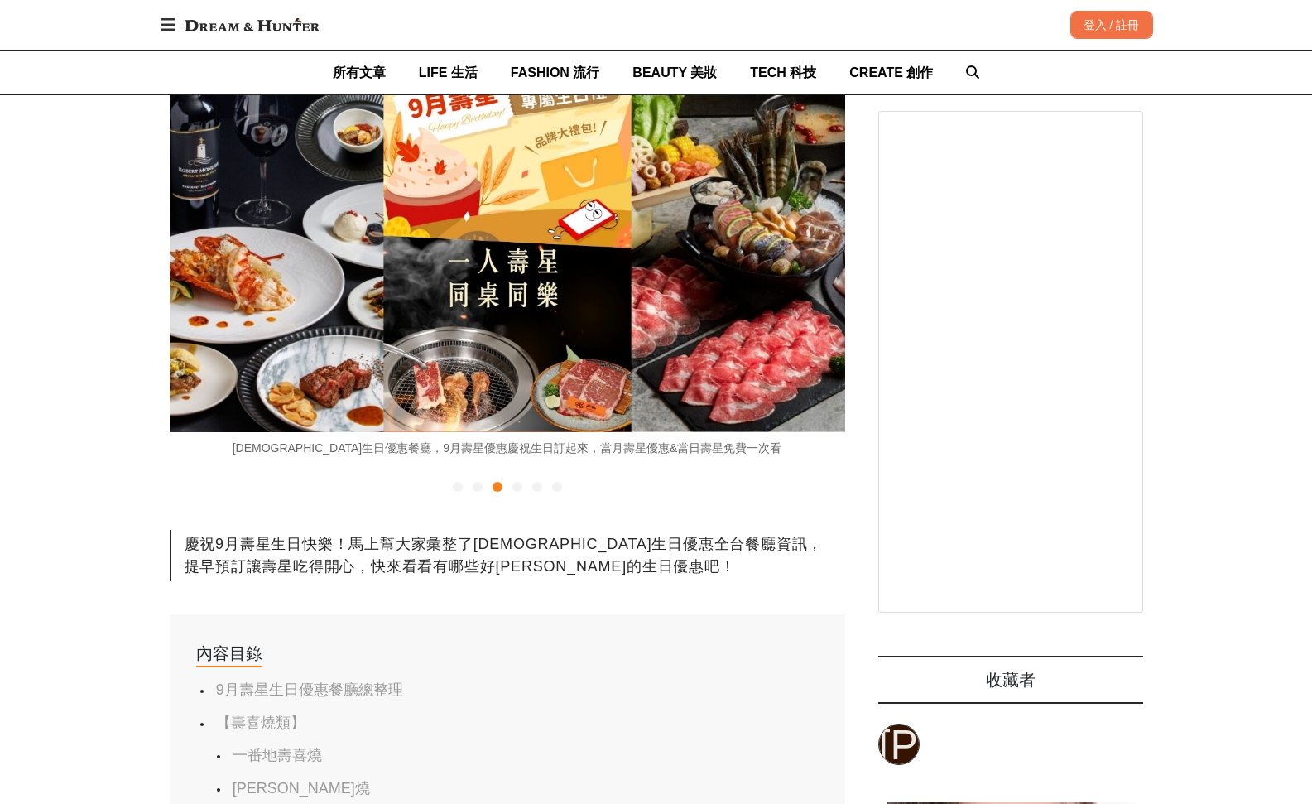
scroll to position [0, 1351]
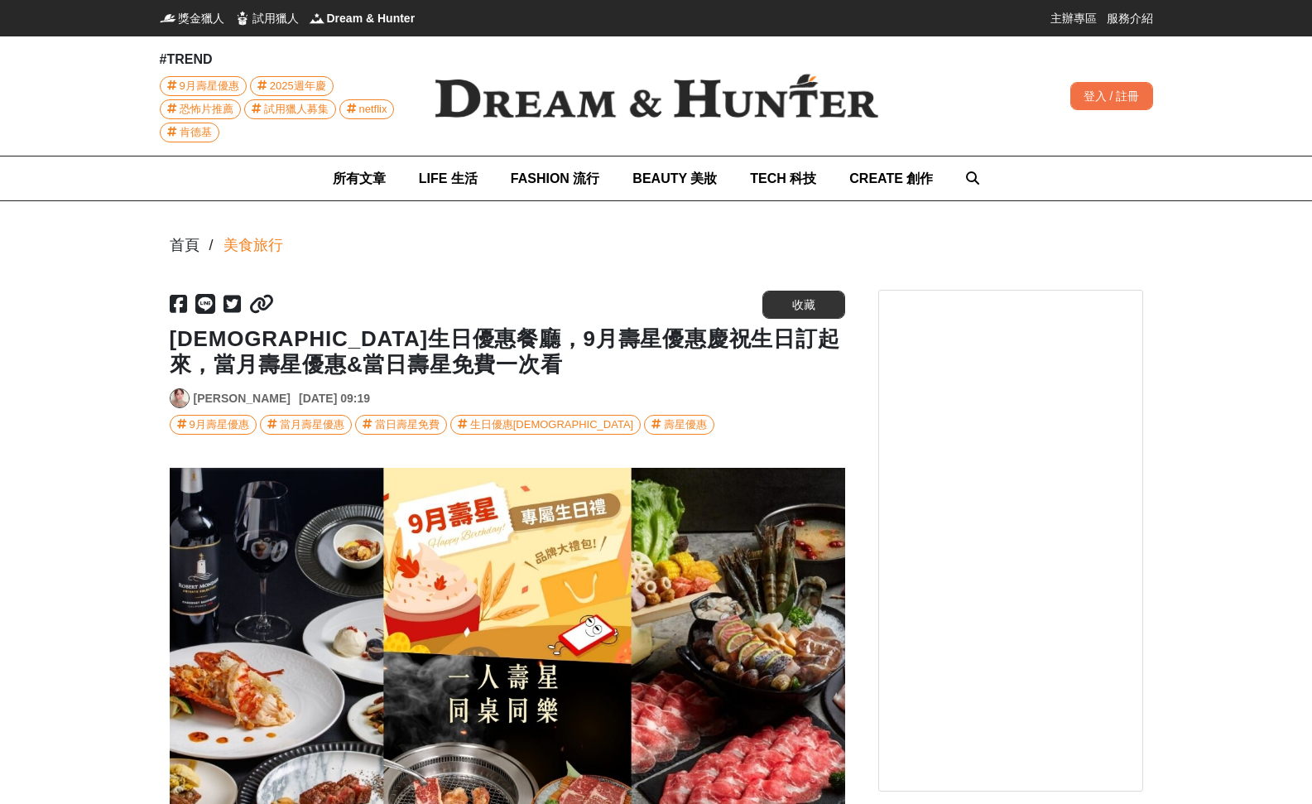
scroll to position [0, 205]
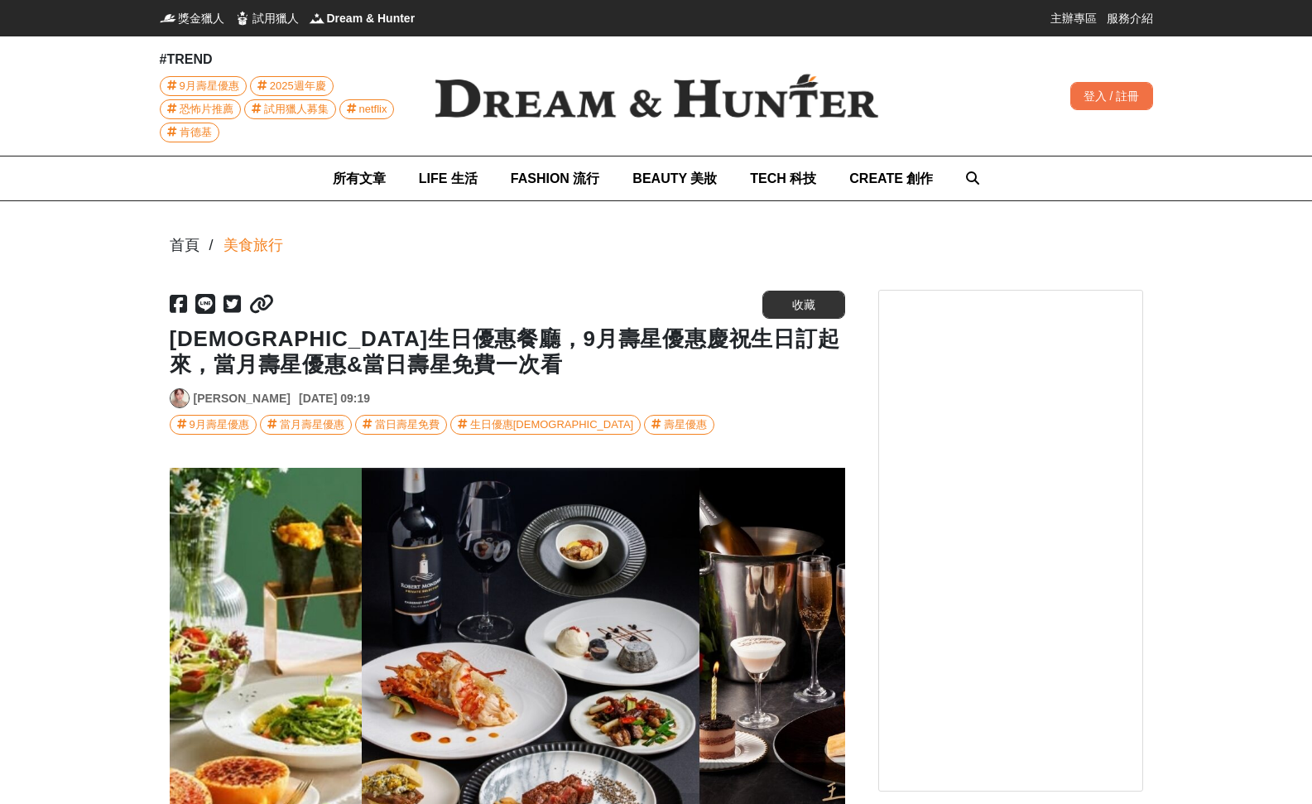
scroll to position [0, 1952]
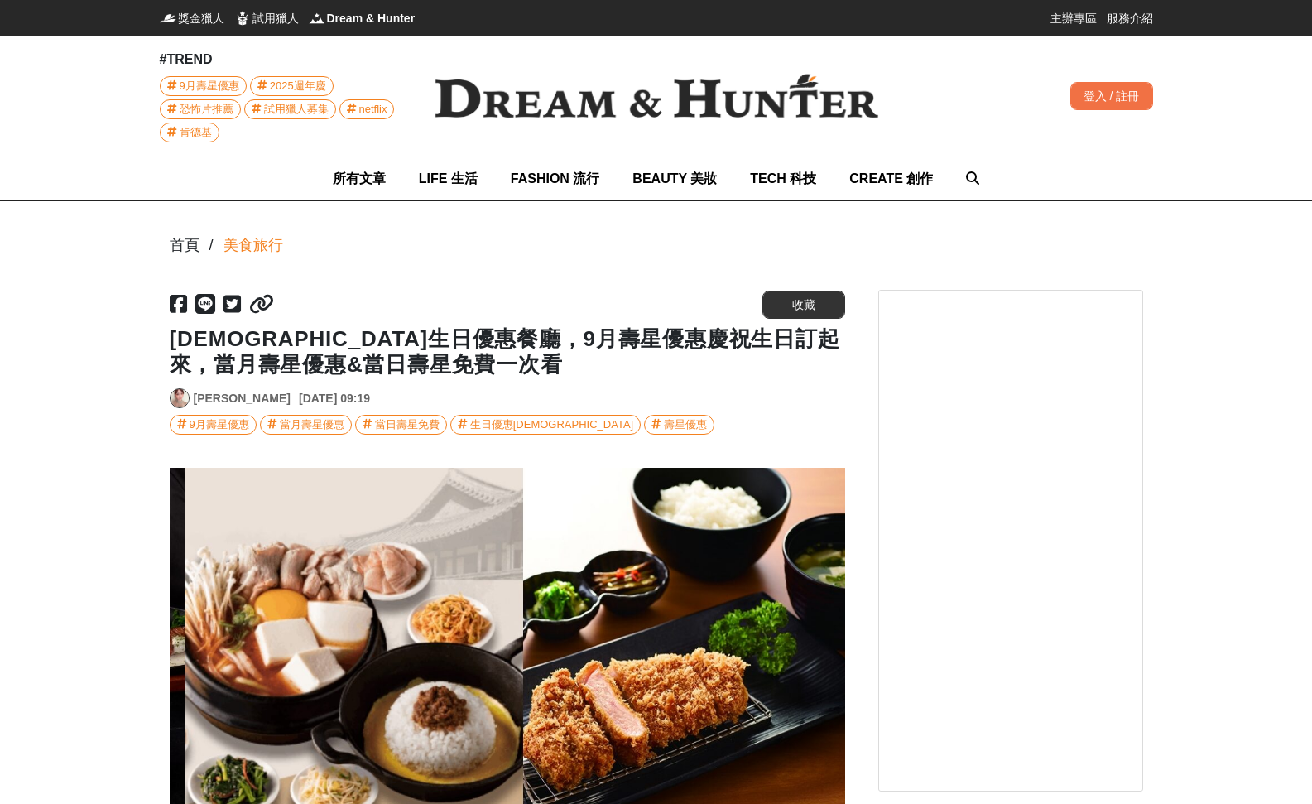
scroll to position [0, 2702]
